Goal: Task Accomplishment & Management: Use online tool/utility

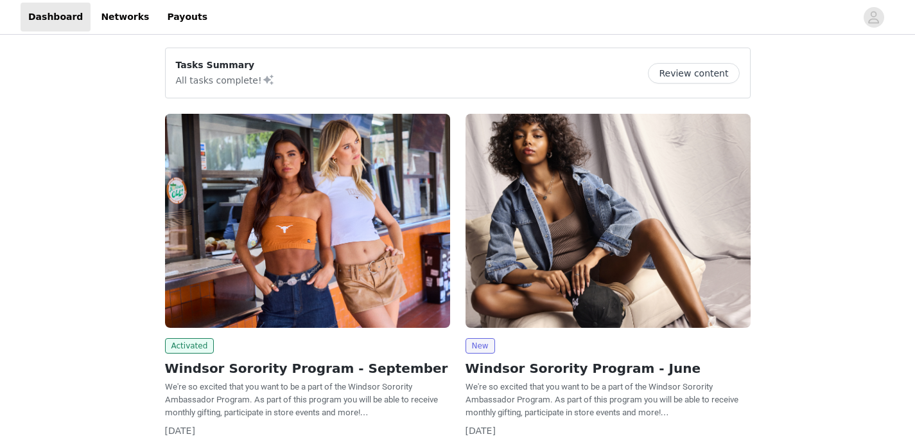
click at [717, 69] on button "Review content" at bounding box center [693, 73] width 91 height 21
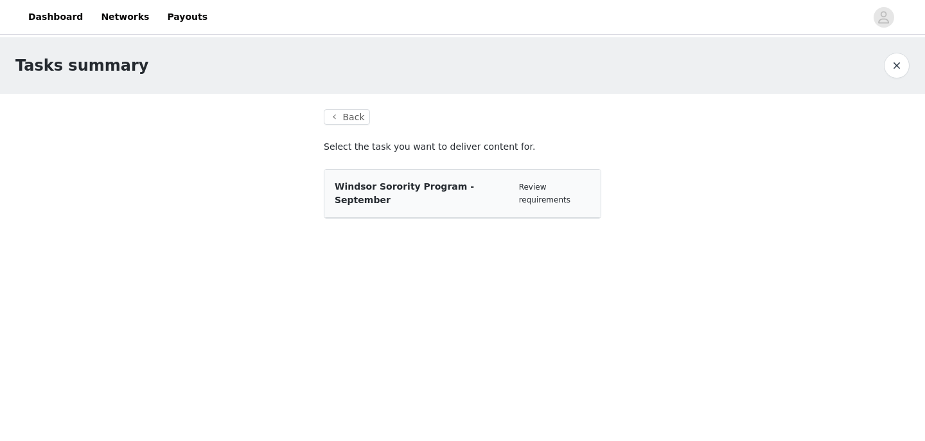
click at [427, 187] on span "Windsor Sorority Program - September" at bounding box center [404, 193] width 139 height 24
click at [360, 117] on button "Back" at bounding box center [347, 116] width 46 height 15
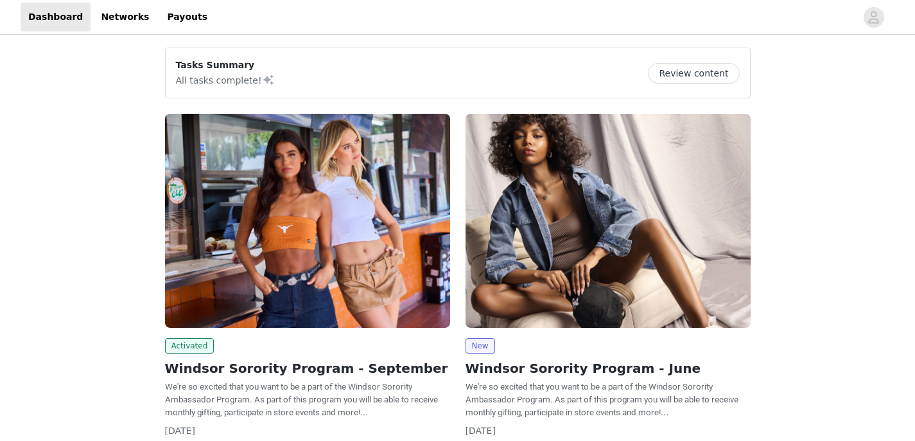
click at [245, 303] on img at bounding box center [307, 221] width 285 height 214
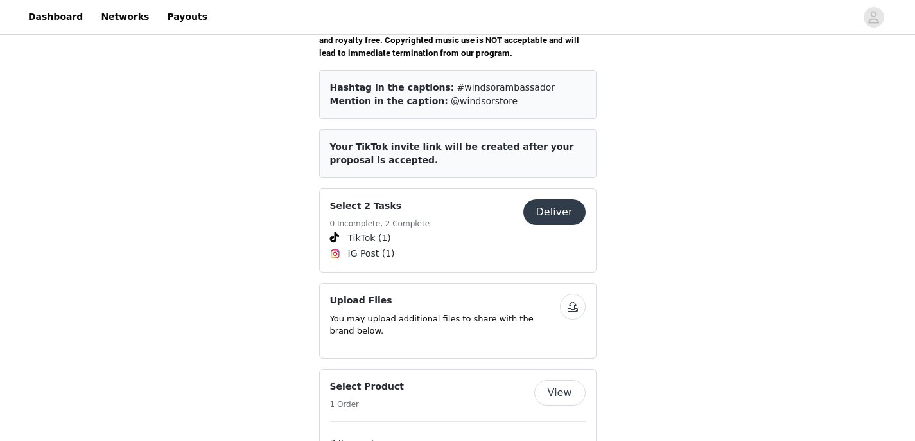
scroll to position [508, 0]
click at [430, 231] on span "TikTok (1)" at bounding box center [458, 238] width 256 height 15
